Goal: Transaction & Acquisition: Download file/media

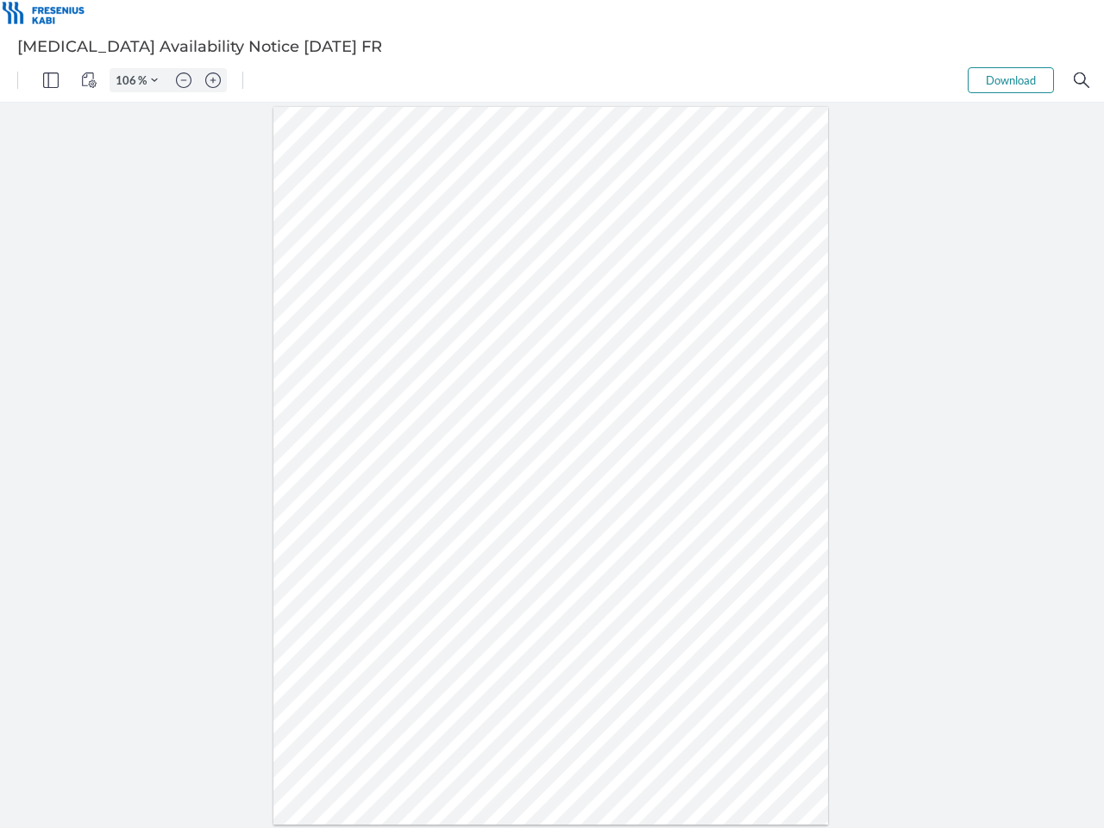
click at [51, 80] on img "Panel" at bounding box center [51, 80] width 16 height 16
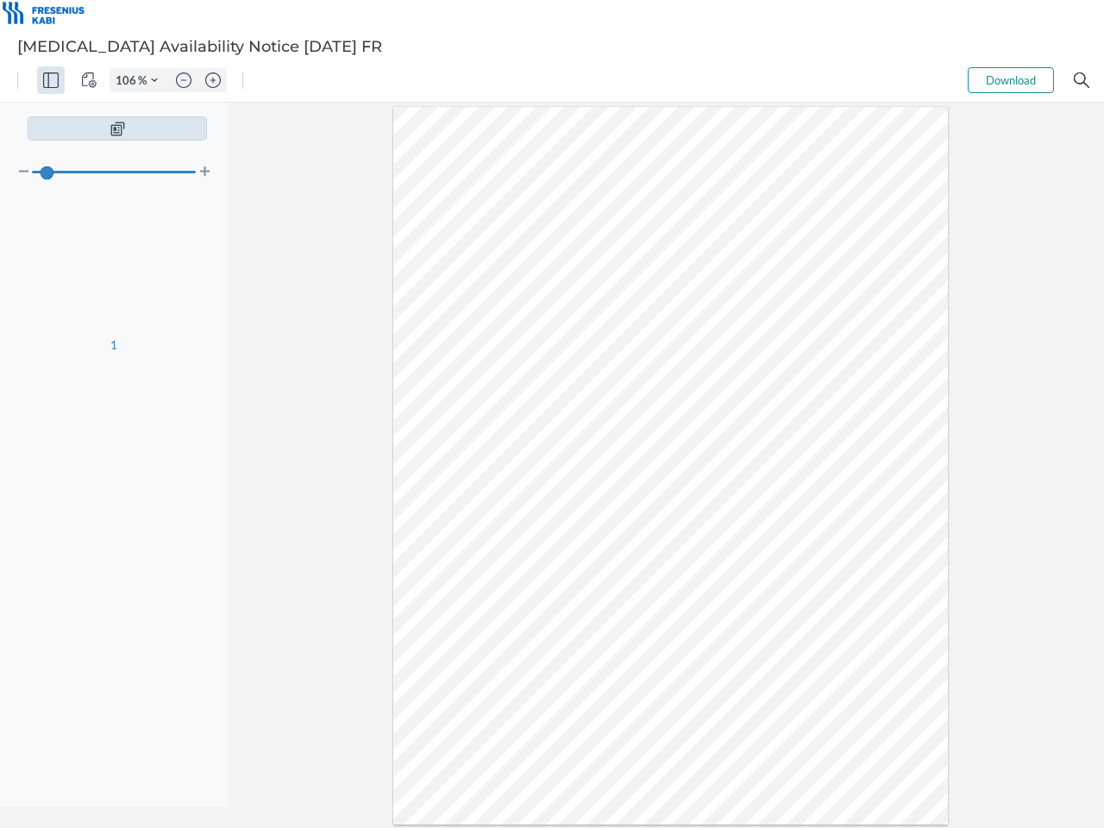
click at [89, 80] on img "View Controls" at bounding box center [89, 80] width 16 height 16
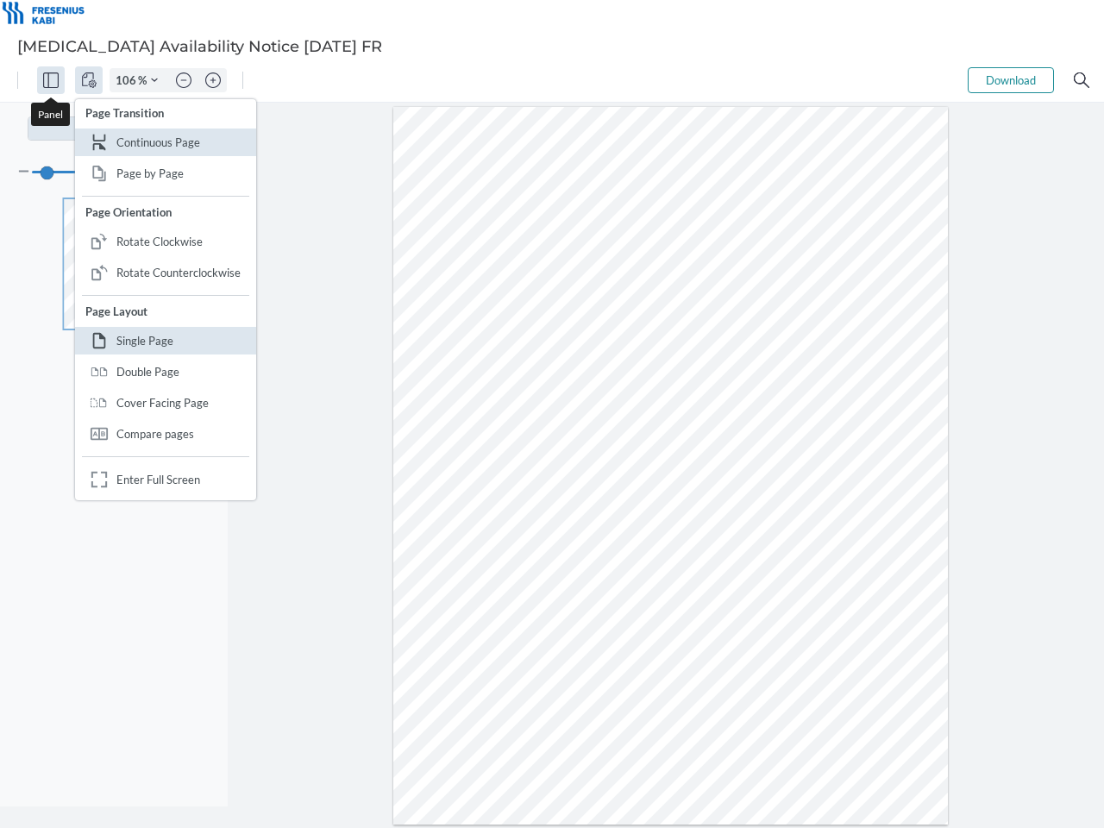
click at [129, 80] on input "106" at bounding box center [124, 80] width 28 height 16
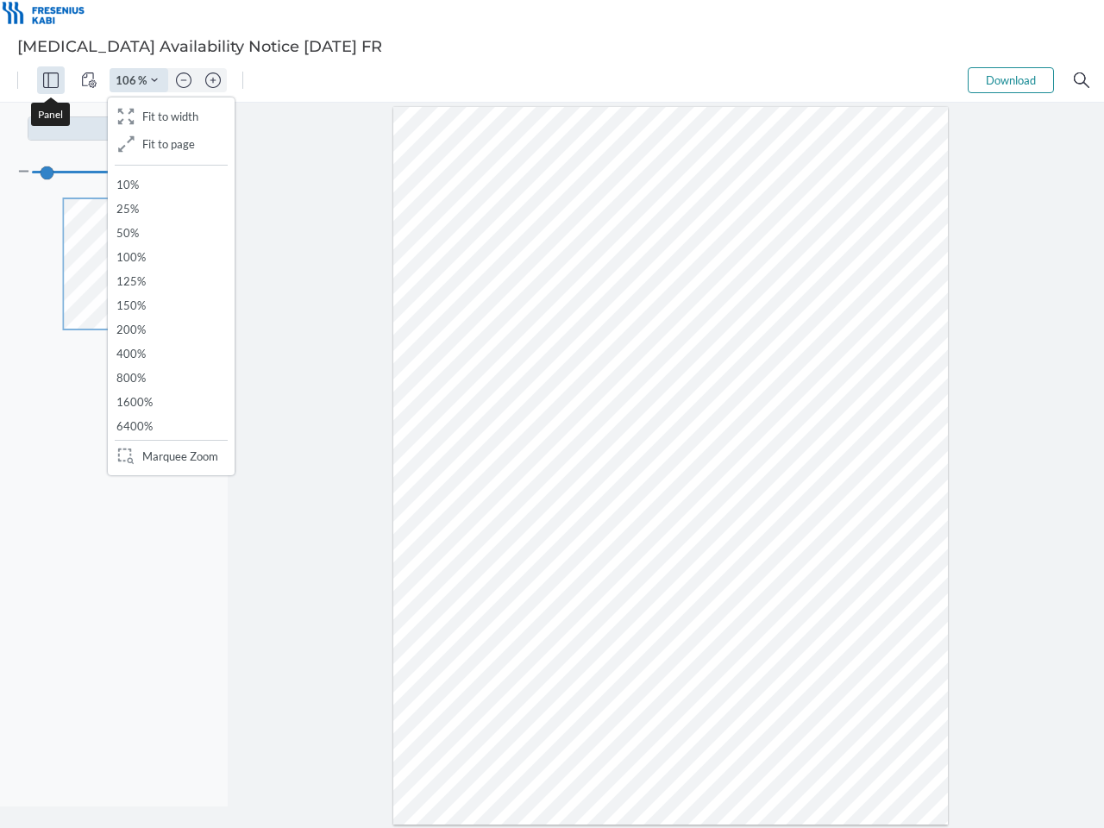
click at [154, 80] on img "Zoom Controls" at bounding box center [154, 80] width 7 height 7
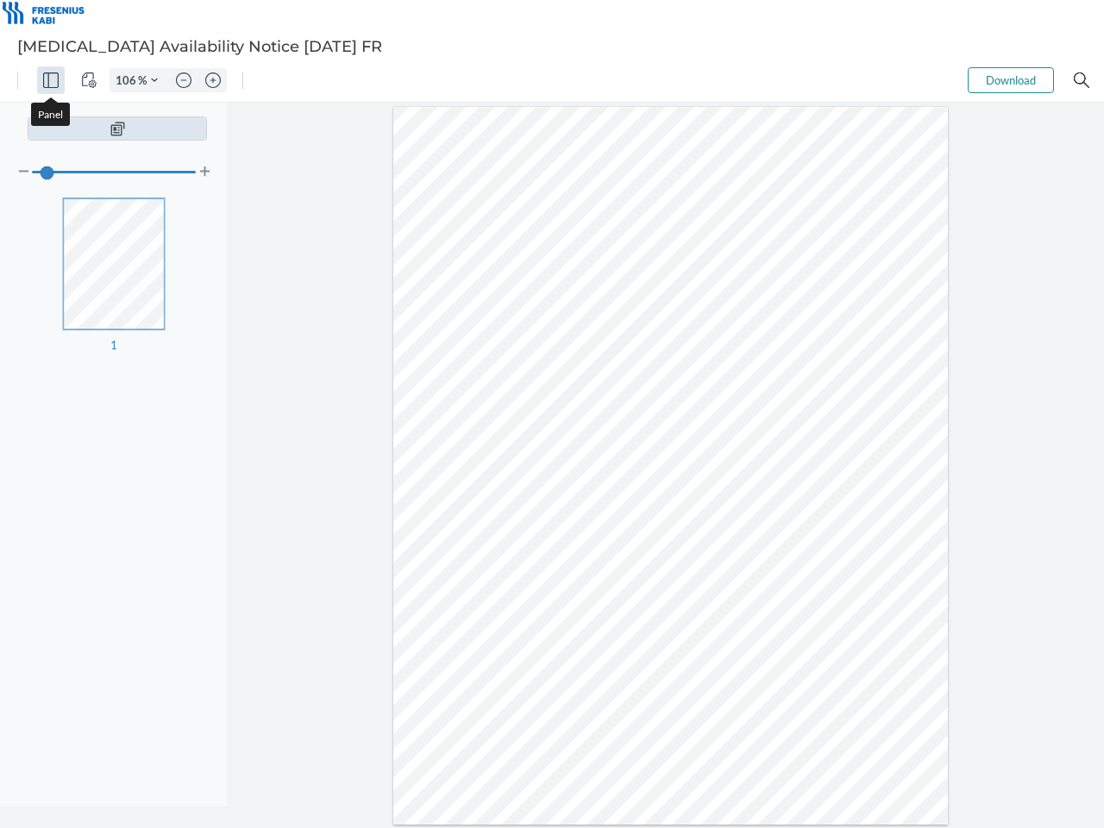
click at [184, 80] on img "Zoom out" at bounding box center [184, 80] width 16 height 16
click at [213, 80] on img "Zoom in" at bounding box center [213, 80] width 16 height 16
type input "106"
click at [1011, 80] on button "Download" at bounding box center [1011, 80] width 86 height 26
click at [1082, 80] on img "Search" at bounding box center [1082, 80] width 16 height 16
